Goal: Transaction & Acquisition: Obtain resource

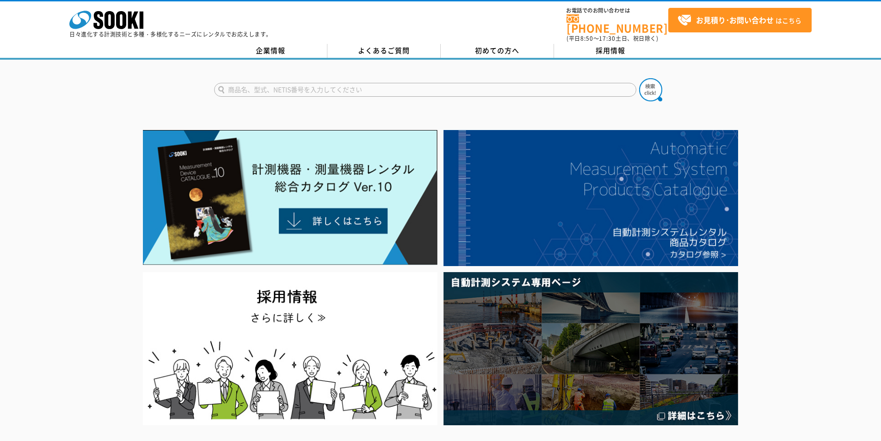
click at [249, 86] on input "text" at bounding box center [425, 90] width 422 height 14
type input "精密水準器"
click at [639, 78] on button at bounding box center [650, 89] width 23 height 23
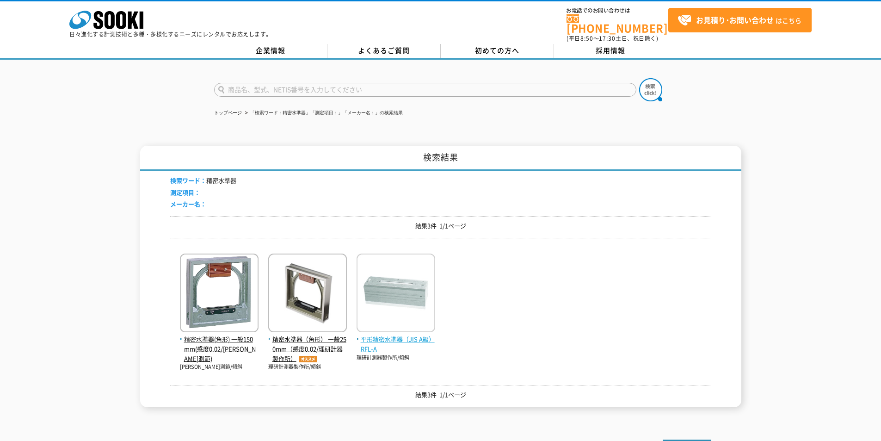
click at [387, 304] on img at bounding box center [395, 293] width 79 height 81
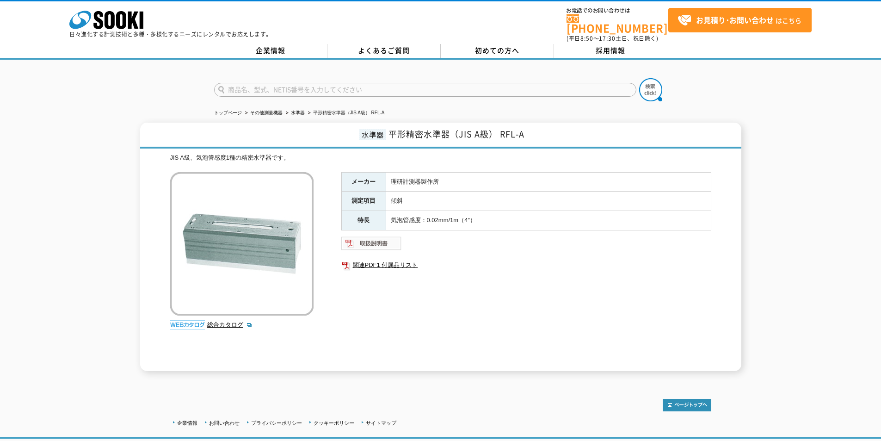
click at [376, 240] on img at bounding box center [371, 243] width 61 height 15
click at [387, 237] on img at bounding box center [371, 243] width 61 height 15
click at [35, 225] on div "水準器 [PERSON_NAME]精密水準器（JIS A級） RFL-A JIS A級、気泡管感度1種の精密水準器です。 総合カタログ メーカー 理研計測器製…" at bounding box center [440, 246] width 881 height 248
